Goal: Transaction & Acquisition: Obtain resource

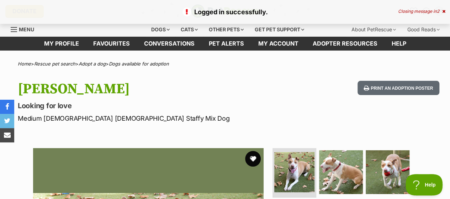
click at [255, 163] on button "favourite" at bounding box center [253, 159] width 16 height 16
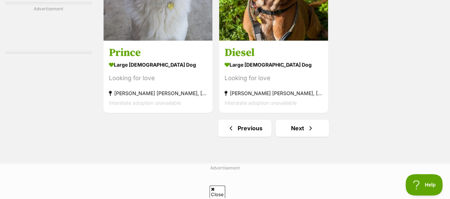
scroll to position [1657, 0]
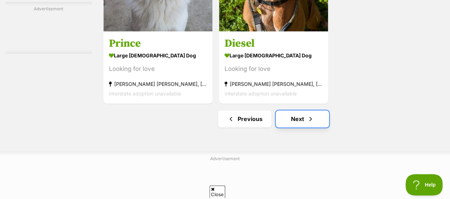
click at [295, 121] on link "Next" at bounding box center [302, 118] width 53 height 17
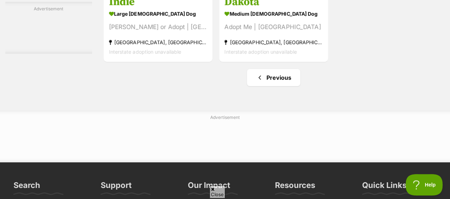
scroll to position [1264, 0]
